Goal: Transaction & Acquisition: Purchase product/service

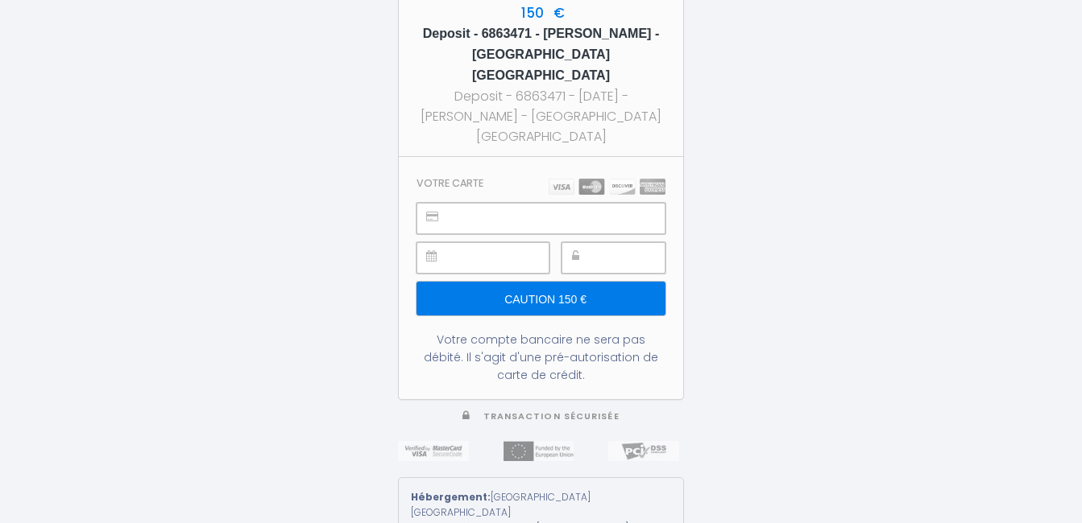
click at [589, 262] on div at bounding box center [613, 257] width 104 height 31
click at [594, 250] on div at bounding box center [613, 257] width 104 height 31
click at [581, 287] on input "Caution 150 €" at bounding box center [540, 299] width 249 height 34
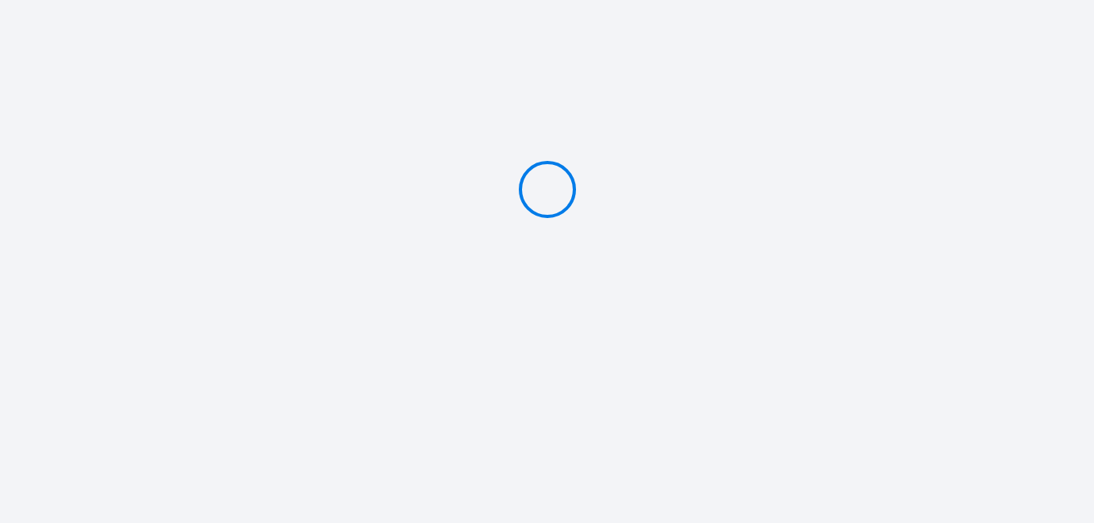
type input "Caution 150 €"
